Goal: Submit feedback/report problem

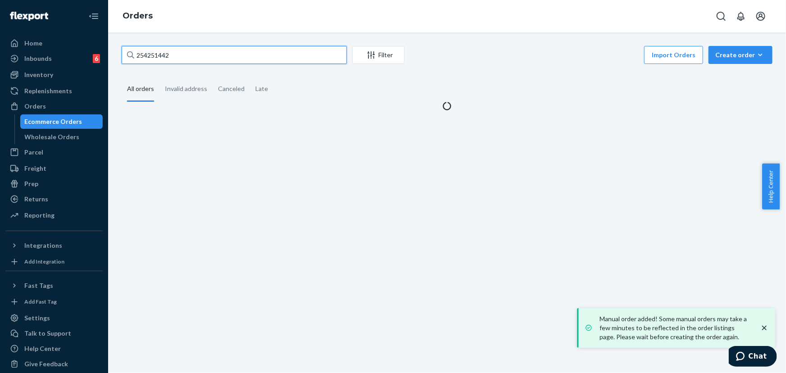
click at [170, 60] on input "254251442" at bounding box center [234, 55] width 225 height 18
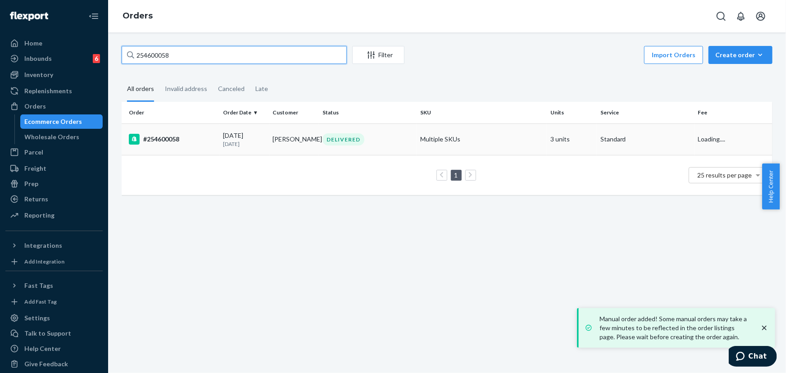
type input "254600058"
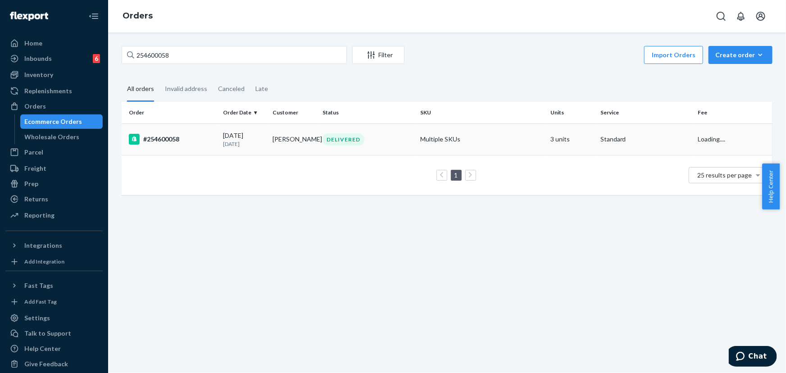
click at [329, 134] on div "DELIVERED" at bounding box center [344, 139] width 42 height 12
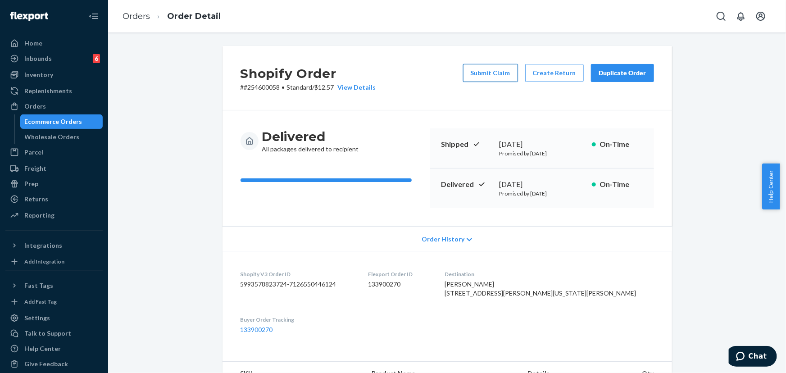
click at [478, 78] on button "Submit Claim" at bounding box center [490, 73] width 55 height 18
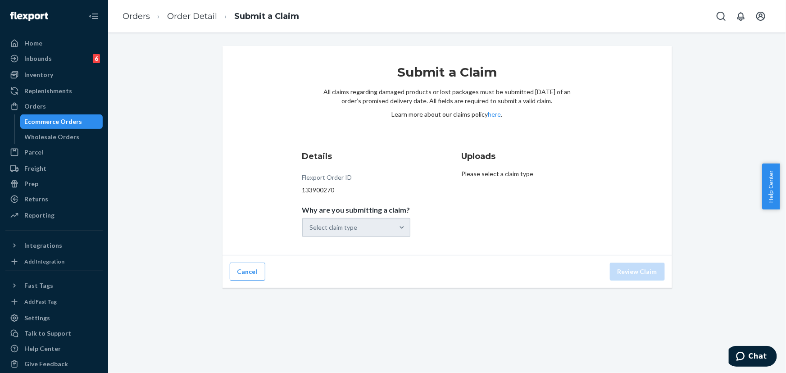
click at [380, 224] on div "Select claim type" at bounding box center [356, 227] width 108 height 19
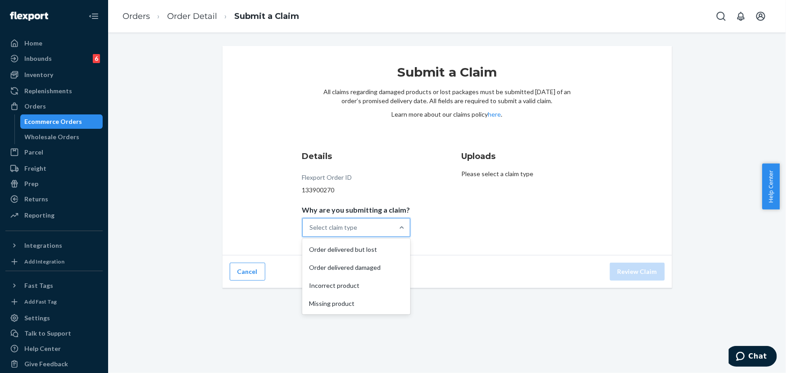
click at [383, 224] on div "Select claim type" at bounding box center [348, 227] width 91 height 18
click at [311, 224] on input "Why are you submitting a claim? option Order delivered but lost focused, 1 of 4…" at bounding box center [310, 227] width 1 height 9
click at [375, 271] on div "Order delivered damaged" at bounding box center [356, 268] width 105 height 18
click at [311, 232] on input "Why are you submitting a claim? option Order delivered damaged focused, 0 of 4.…" at bounding box center [310, 227] width 1 height 9
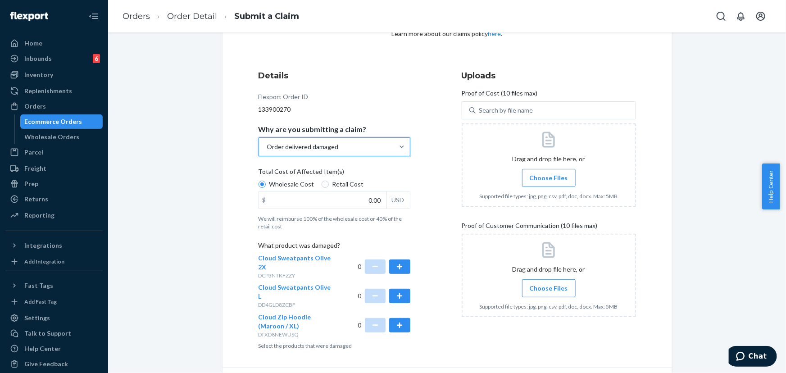
scroll to position [99, 0]
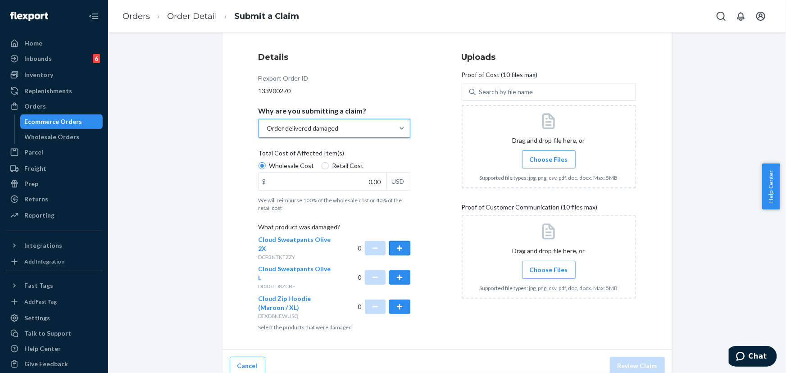
click at [401, 246] on button "button" at bounding box center [399, 248] width 21 height 14
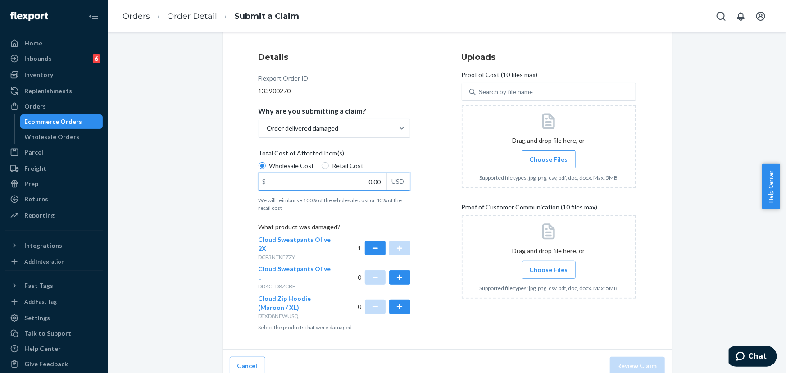
drag, startPoint x: 351, startPoint y: 180, endPoint x: 407, endPoint y: 189, distance: 56.7
click at [407, 189] on div "$ 0.00 USD" at bounding box center [335, 182] width 152 height 18
type input "32.00"
click at [418, 219] on div "Details Flexport Order ID 133900270 Why are you submitting a claim? Order deliv…" at bounding box center [346, 191] width 174 height 291
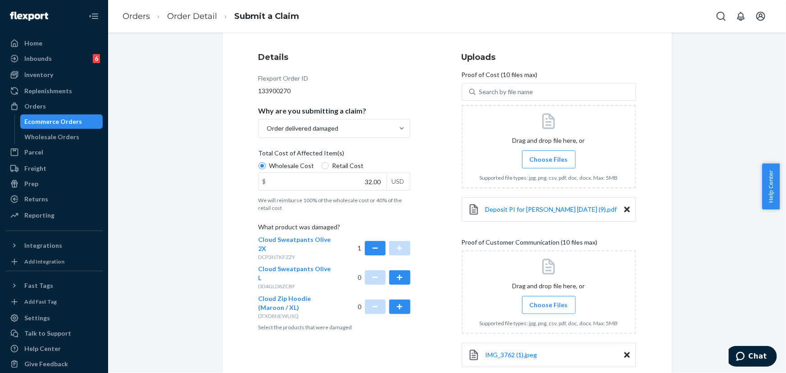
click at [550, 264] on icon at bounding box center [548, 267] width 13 height 16
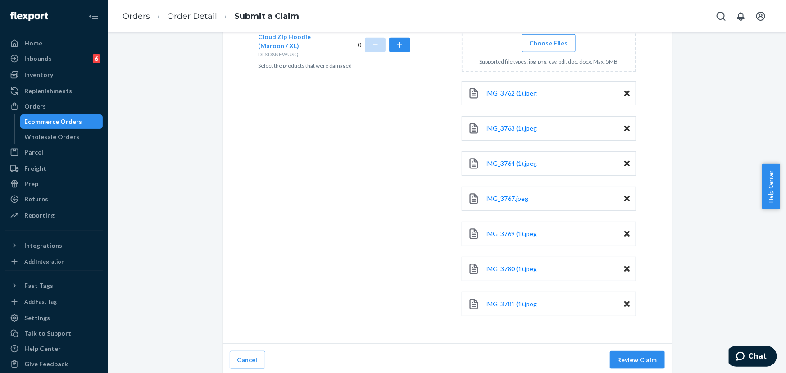
scroll to position [363, 0]
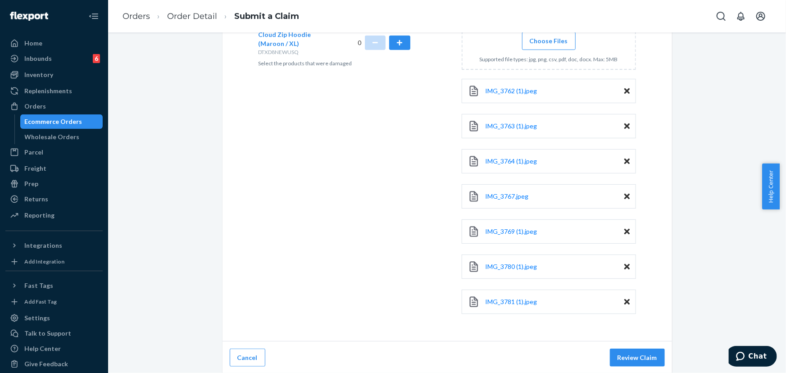
drag, startPoint x: 636, startPoint y: 357, endPoint x: 640, endPoint y: 329, distance: 28.2
click at [637, 357] on button "Review Claim" at bounding box center [637, 358] width 55 height 18
click at [638, 351] on button "Review Claim" at bounding box center [637, 358] width 55 height 18
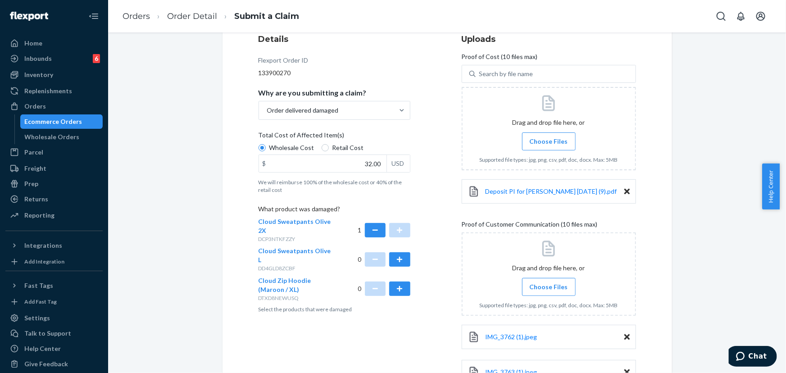
scroll to position [180, 0]
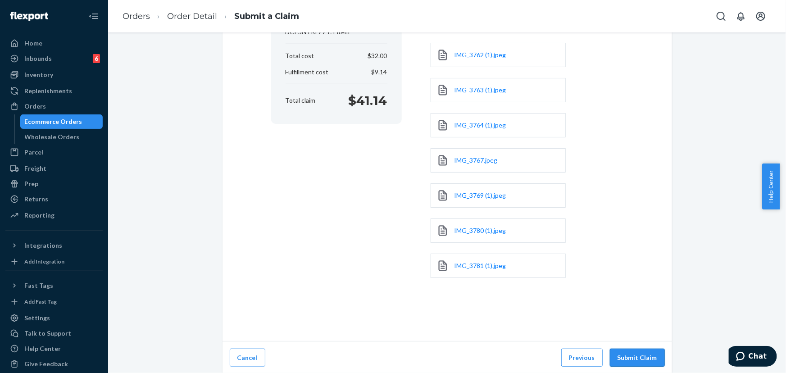
click at [632, 356] on button "Submit Claim" at bounding box center [637, 358] width 55 height 18
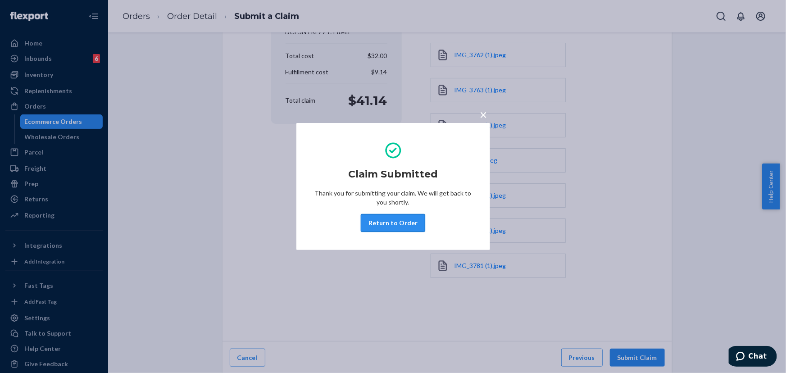
click at [391, 227] on button "Return to Order" at bounding box center [393, 223] width 64 height 18
